Goal: Task Accomplishment & Management: Manage account settings

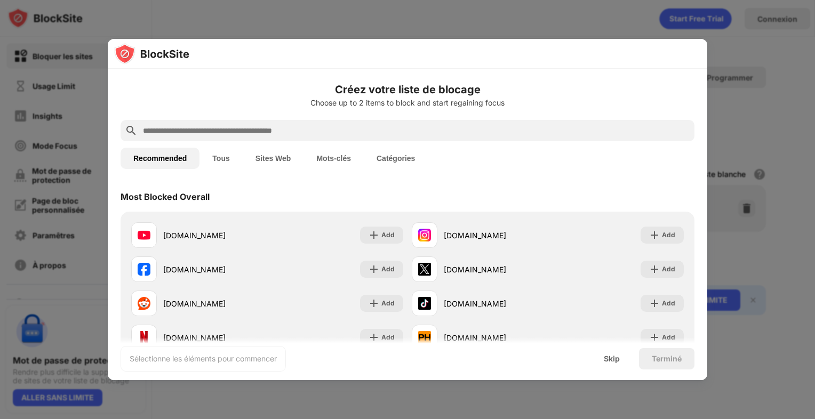
click at [300, 38] on div at bounding box center [407, 209] width 815 height 419
click at [727, 46] on div at bounding box center [407, 209] width 815 height 419
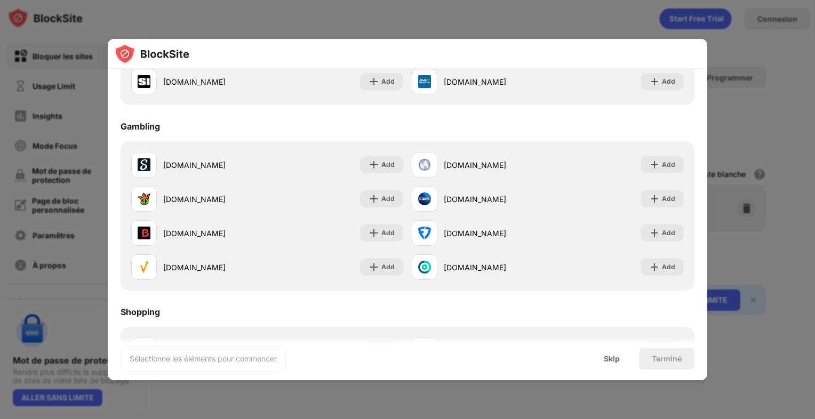
scroll to position [997, 0]
click at [615, 351] on div "Skip" at bounding box center [612, 358] width 42 height 21
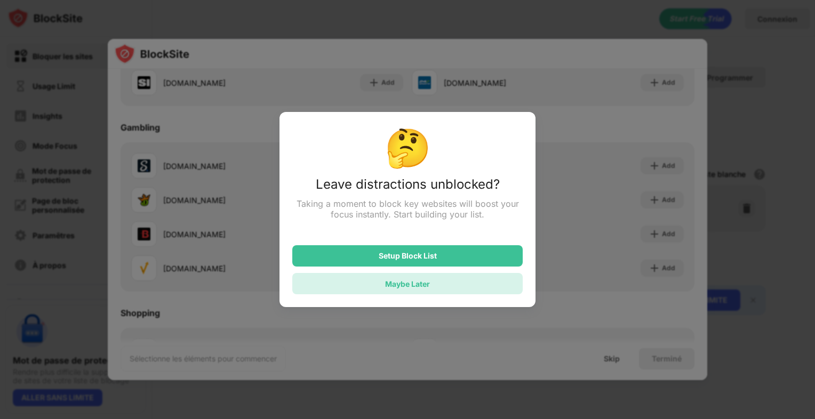
click at [438, 283] on div "Maybe Later" at bounding box center [407, 283] width 230 height 21
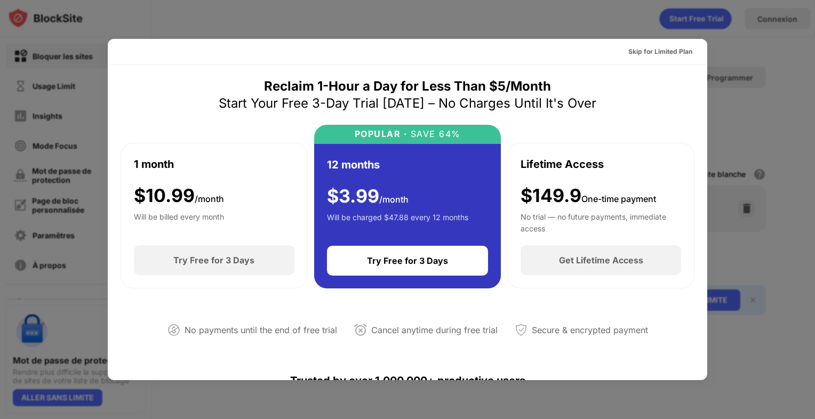
click at [393, 58] on div "Skip for Limited Plan" at bounding box center [407, 52] width 599 height 26
click at [650, 45] on div "Skip for Limited Plan" at bounding box center [659, 51] width 81 height 17
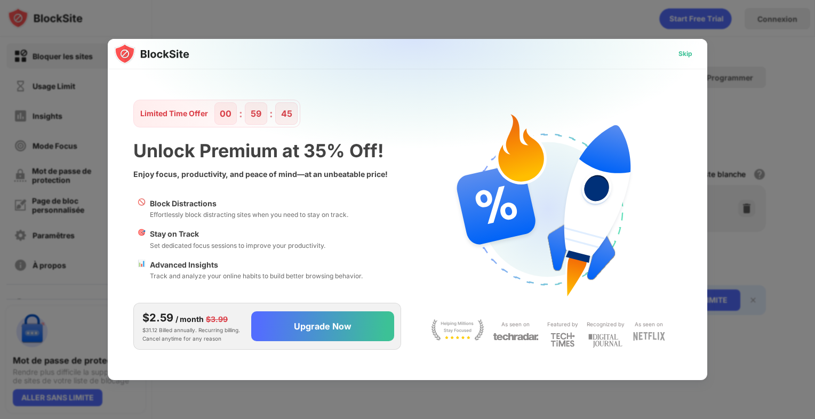
click at [680, 54] on div "Skip" at bounding box center [685, 54] width 14 height 11
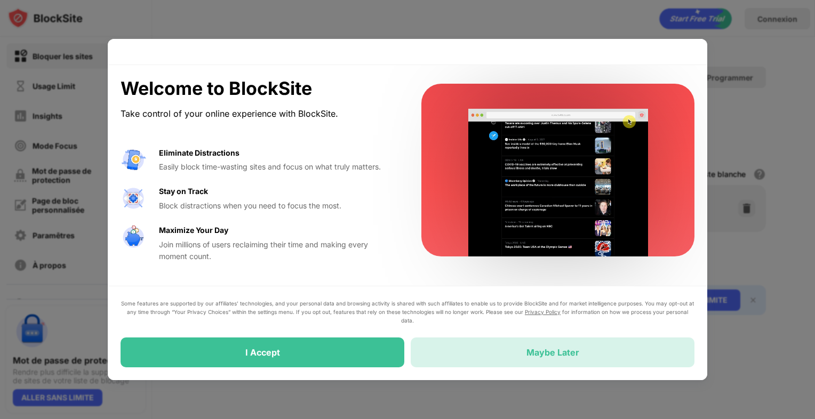
click at [477, 340] on div "Maybe Later" at bounding box center [552, 352] width 284 height 30
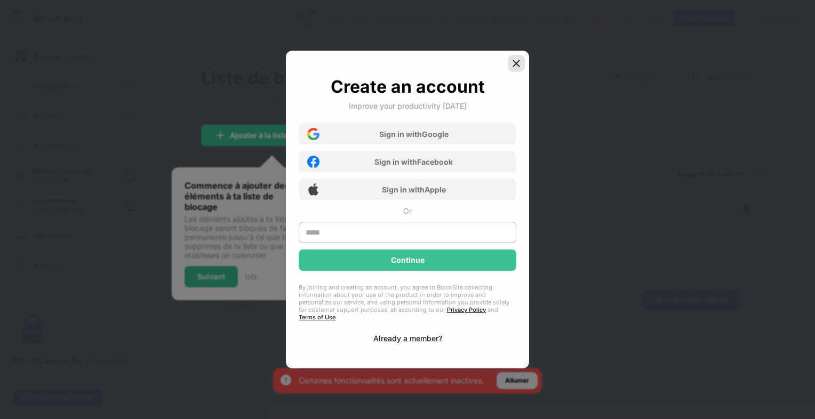
click at [516, 66] on img at bounding box center [516, 63] width 11 height 11
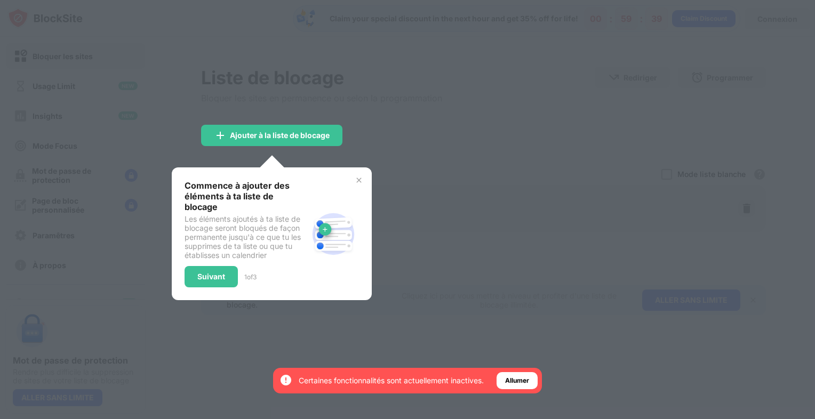
click at [480, 92] on div at bounding box center [407, 209] width 815 height 419
click at [284, 134] on div "Ajouter à la liste de blocage" at bounding box center [280, 135] width 100 height 9
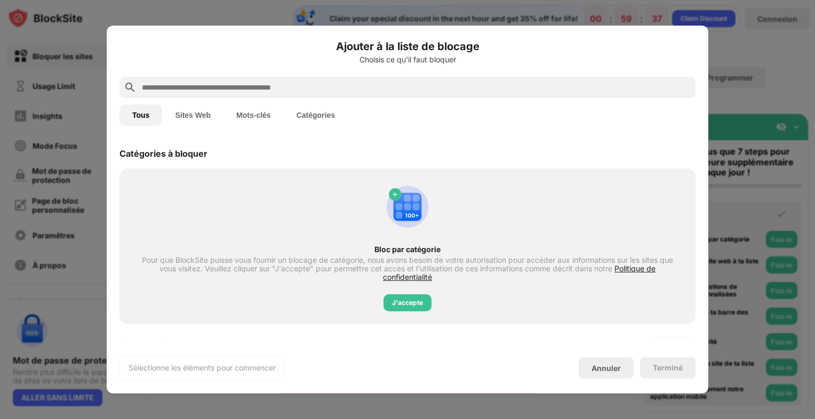
click at [316, 89] on input "text" at bounding box center [416, 87] width 550 height 13
paste input "**********"
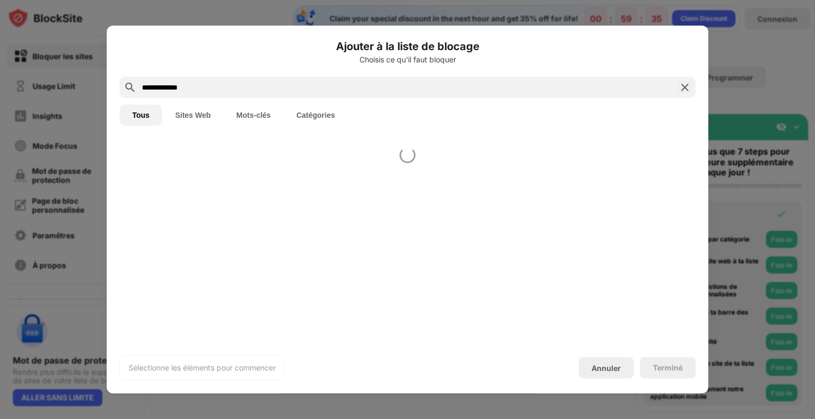
type input "**********"
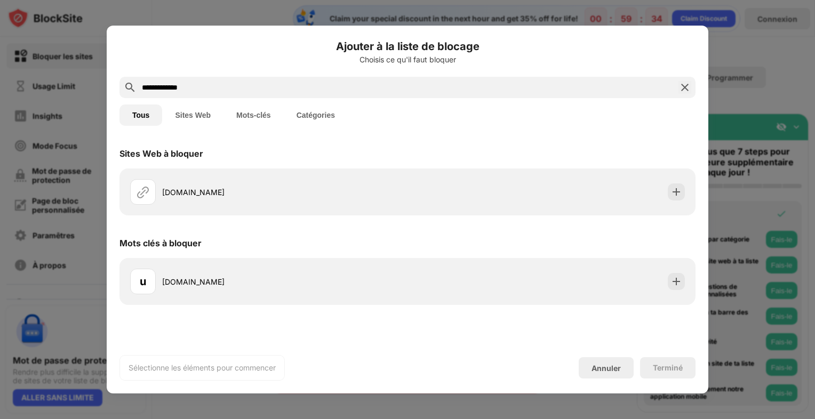
click at [299, 100] on div "Tous Sites Web Mots-clés Catégories" at bounding box center [407, 115] width 576 height 34
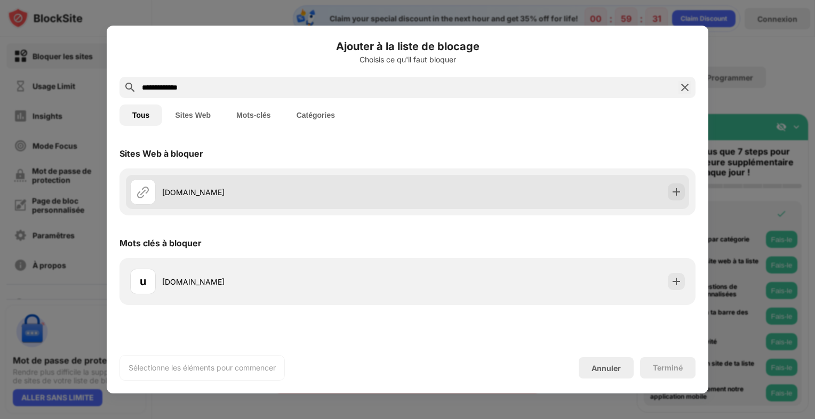
click at [305, 180] on div "us1.gigya.com" at bounding box center [268, 192] width 277 height 26
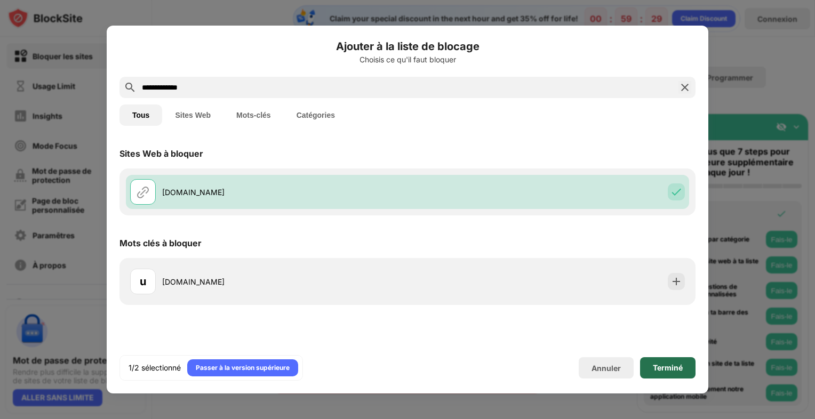
click at [681, 361] on div "Terminé" at bounding box center [667, 367] width 55 height 21
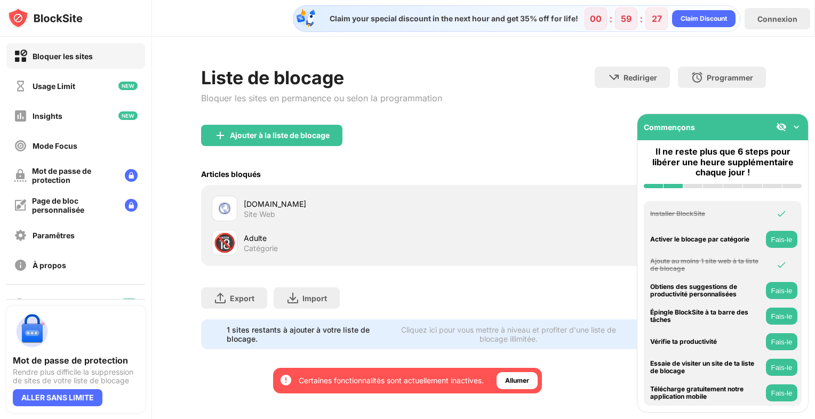
click at [241, 241] on div "🔞 Adulte Catégorie" at bounding box center [348, 243] width 272 height 26
click at [229, 243] on div "🔞" at bounding box center [224, 243] width 22 height 22
drag, startPoint x: 238, startPoint y: 240, endPoint x: 250, endPoint y: 240, distance: 12.3
click at [250, 240] on div "🔞 Adulte Catégorie" at bounding box center [348, 243] width 272 height 26
click at [275, 131] on div "Ajouter à la liste de blocage" at bounding box center [280, 135] width 100 height 9
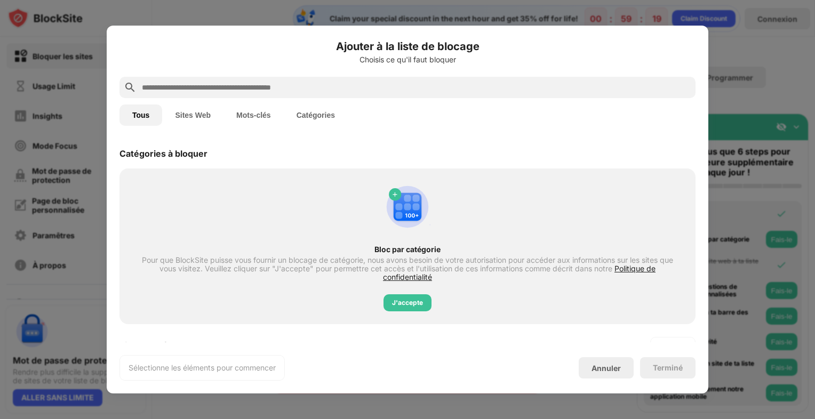
drag, startPoint x: 230, startPoint y: 76, endPoint x: 216, endPoint y: 86, distance: 17.2
click at [216, 86] on div "Ajouter à la liste de blocage Choisis ce qu'il faut bloquer Tous Sites Web Mots…" at bounding box center [407, 209] width 576 height 342
paste input "**********"
click at [216, 86] on input "text" at bounding box center [416, 87] width 550 height 13
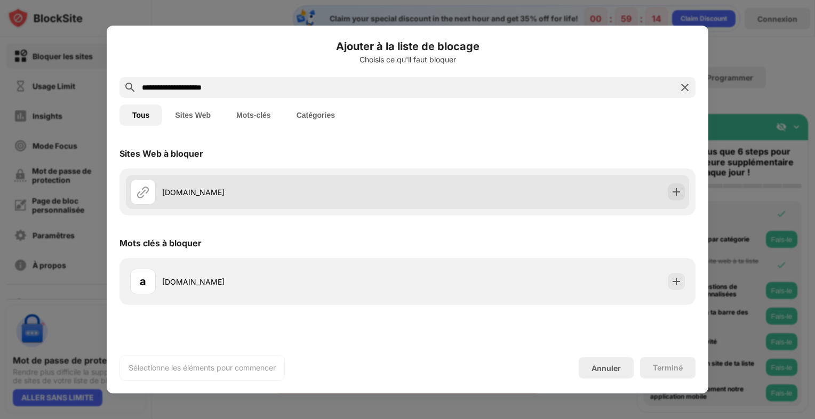
type input "**********"
click at [372, 195] on div "accounts.us1.gigya.com" at bounding box center [284, 192] width 245 height 11
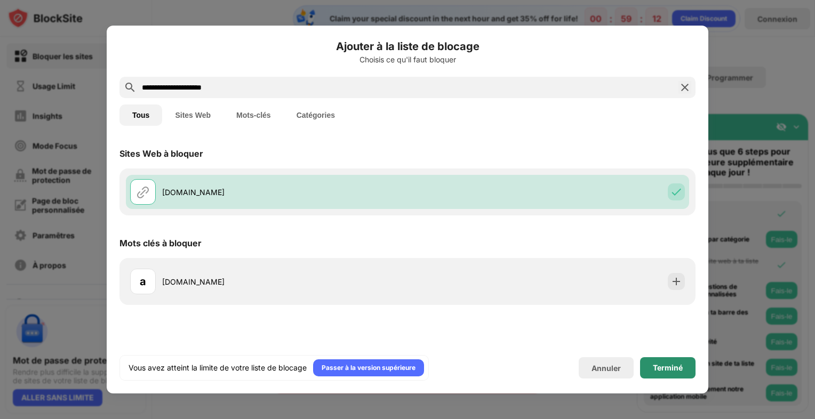
click at [677, 368] on div "Terminé" at bounding box center [667, 368] width 30 height 9
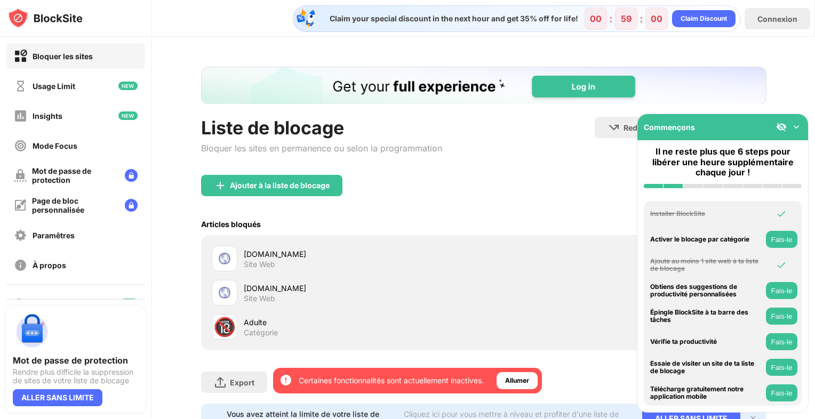
drag, startPoint x: 186, startPoint y: 144, endPoint x: 222, endPoint y: 165, distance: 41.3
click at [187, 144] on div "Liste de blocage Bloquer les sites en permanence ou selon la programmation Redi…" at bounding box center [483, 250] width 663 height 426
click at [253, 182] on div "Ajouter à la liste de blocage" at bounding box center [280, 185] width 100 height 9
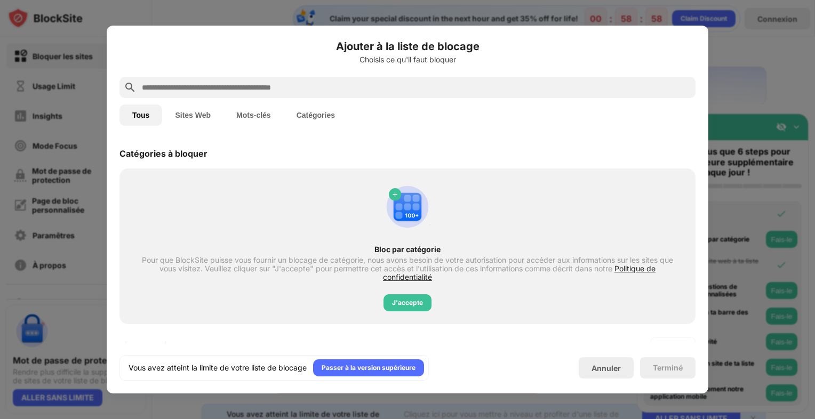
paste input "**********"
click at [315, 82] on input "**********" at bounding box center [416, 87] width 550 height 13
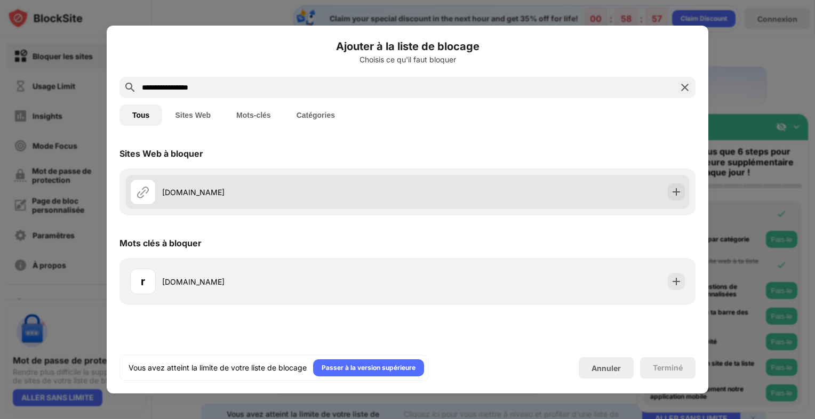
type input "**********"
click at [503, 199] on div "rb-share.kuvo.com" at bounding box center [407, 192] width 563 height 34
click at [507, 179] on div "rb-share.kuvo.com" at bounding box center [407, 192] width 563 height 34
click at [672, 190] on img at bounding box center [676, 192] width 11 height 11
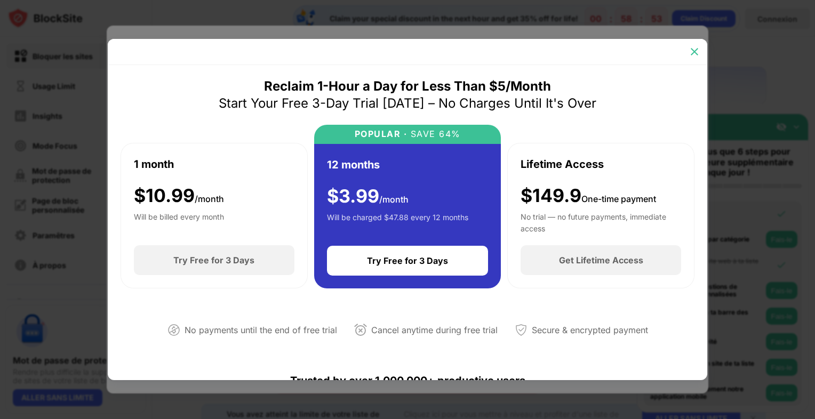
click at [699, 53] on div at bounding box center [694, 51] width 17 height 17
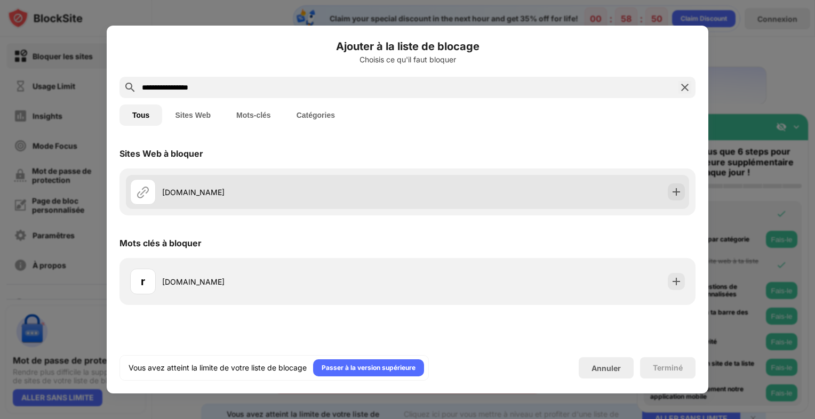
click at [404, 192] on div "rb-share.kuvo.com" at bounding box center [284, 192] width 245 height 11
click at [482, 197] on div "rb-share.kuvo.com" at bounding box center [407, 192] width 563 height 34
click at [672, 191] on img at bounding box center [676, 192] width 11 height 11
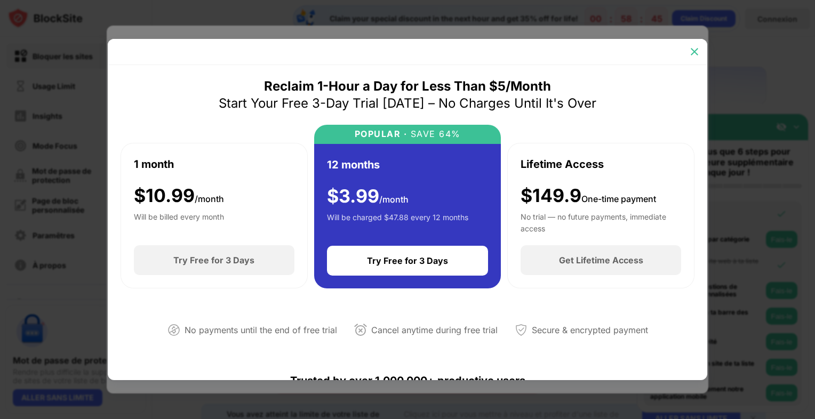
click at [693, 50] on img at bounding box center [694, 51] width 11 height 11
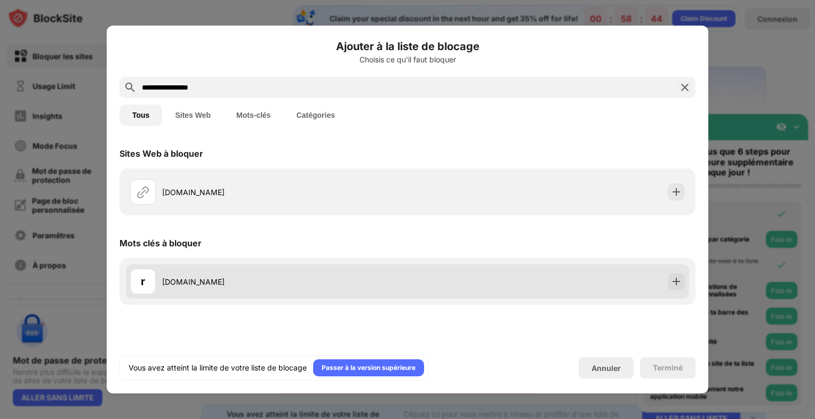
click at [444, 283] on div "r rb-share.kuvo.com" at bounding box center [407, 281] width 563 height 34
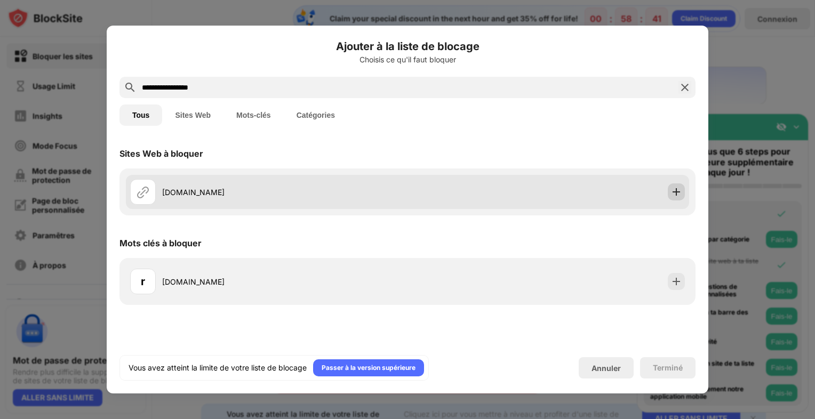
click at [674, 189] on img at bounding box center [676, 192] width 11 height 11
